Goal: Book appointment/travel/reservation

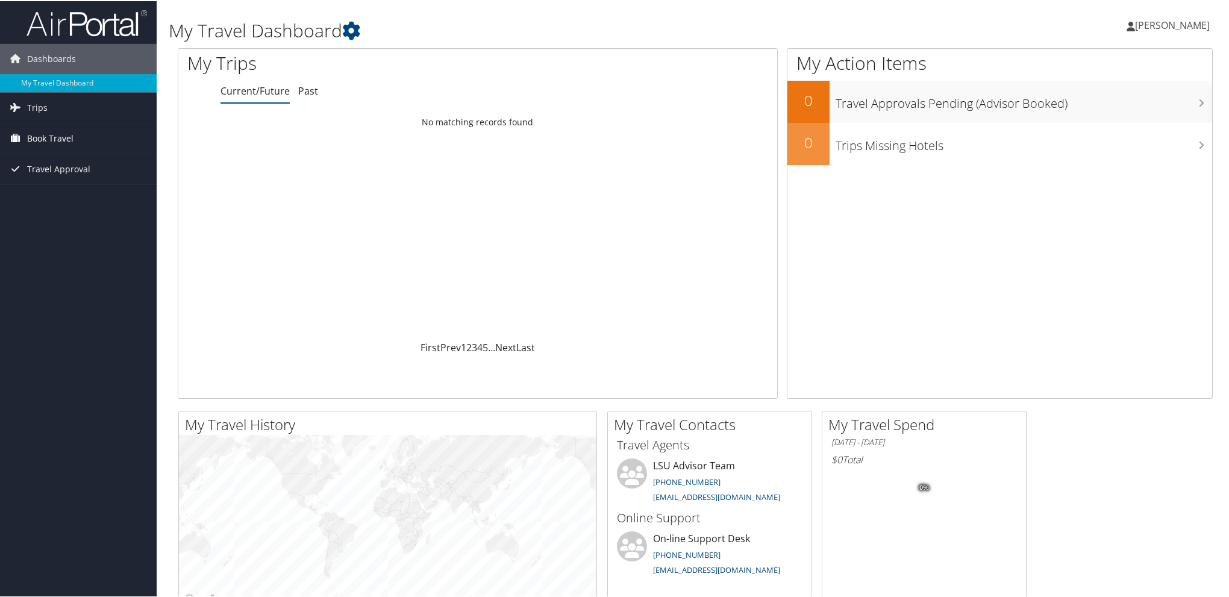
click at [55, 133] on span "Book Travel" at bounding box center [50, 137] width 46 height 30
click at [88, 175] on link "Book/Manage Online Trips" at bounding box center [78, 179] width 157 height 18
